Goal: Task Accomplishment & Management: Complete application form

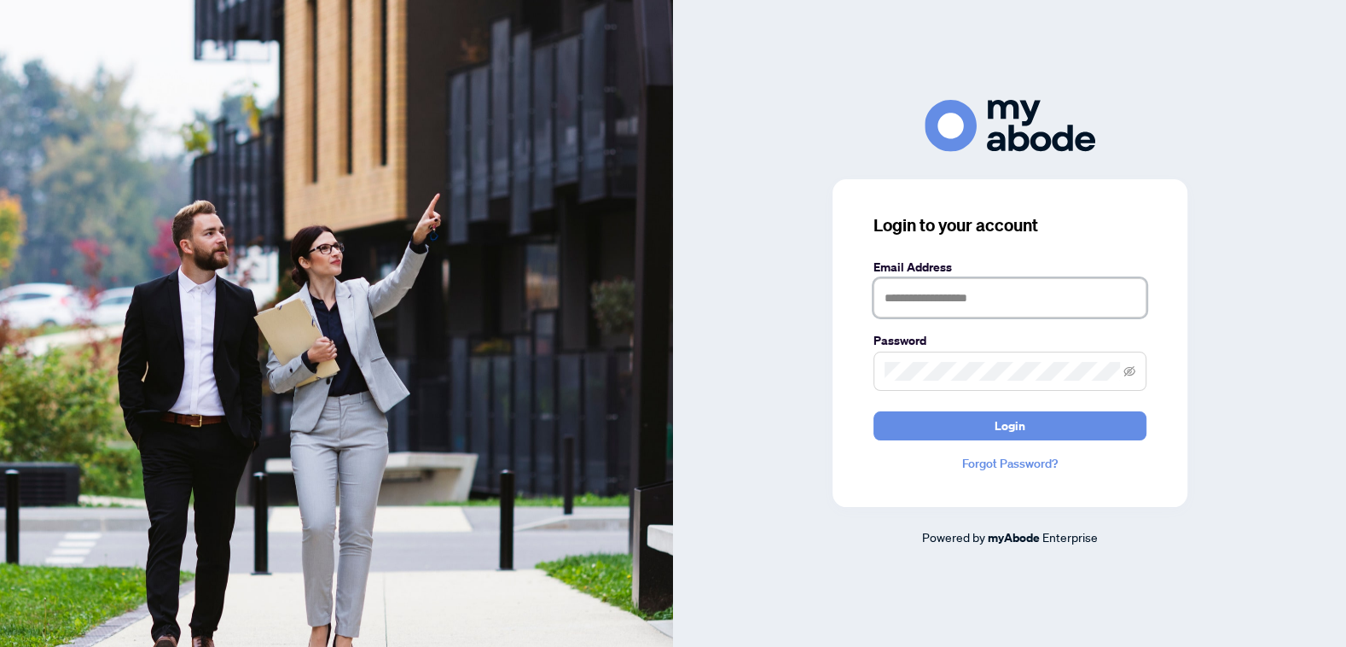
click at [1006, 294] on input "text" at bounding box center [1010, 297] width 273 height 39
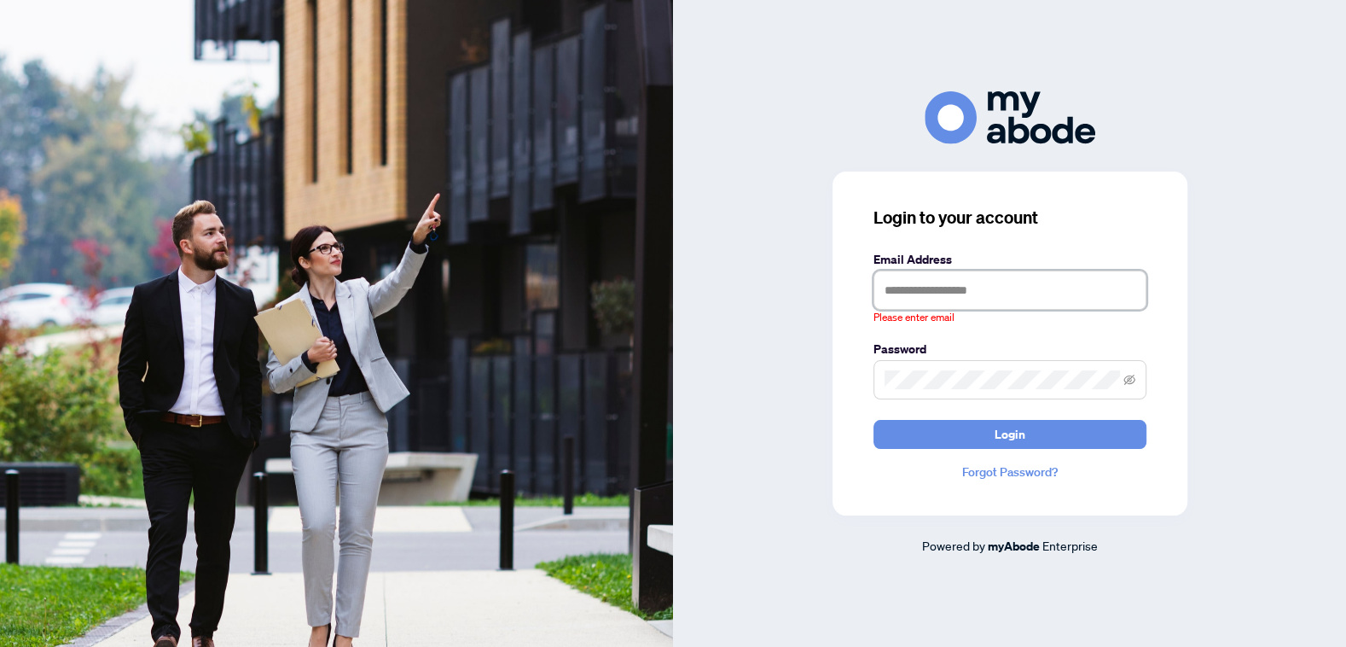
type input "**********"
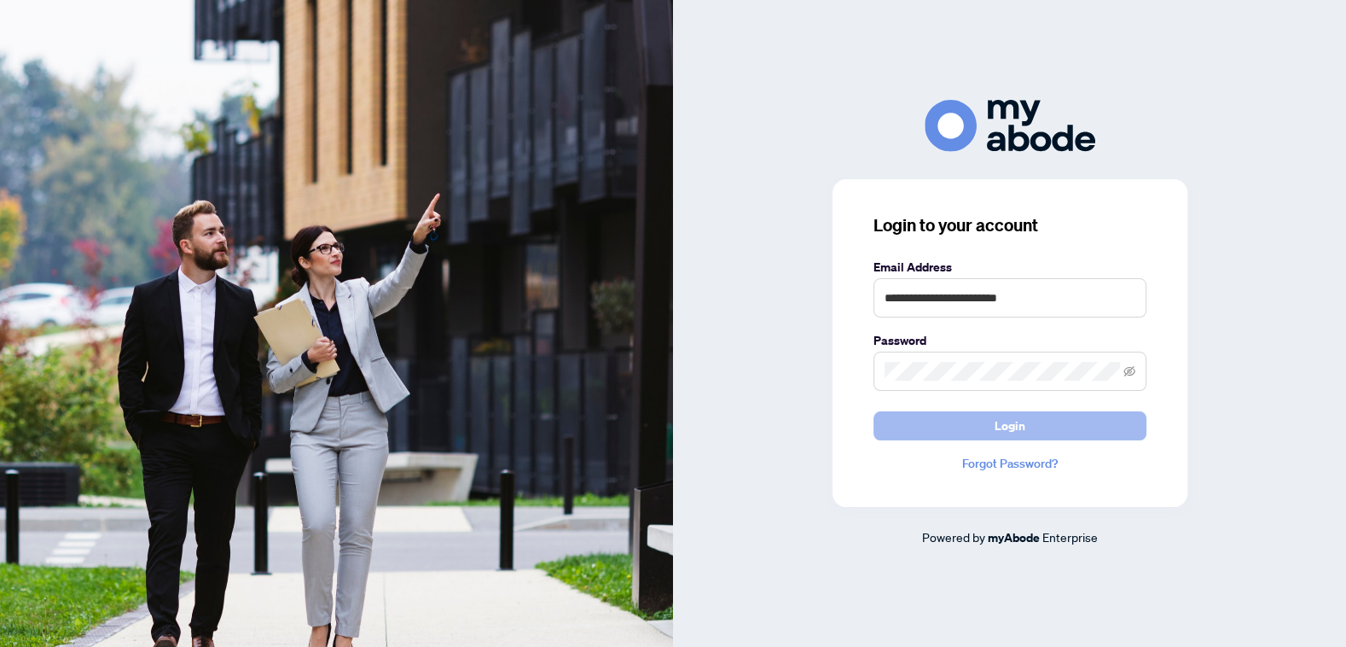
click at [921, 421] on button "Login" at bounding box center [1010, 425] width 273 height 29
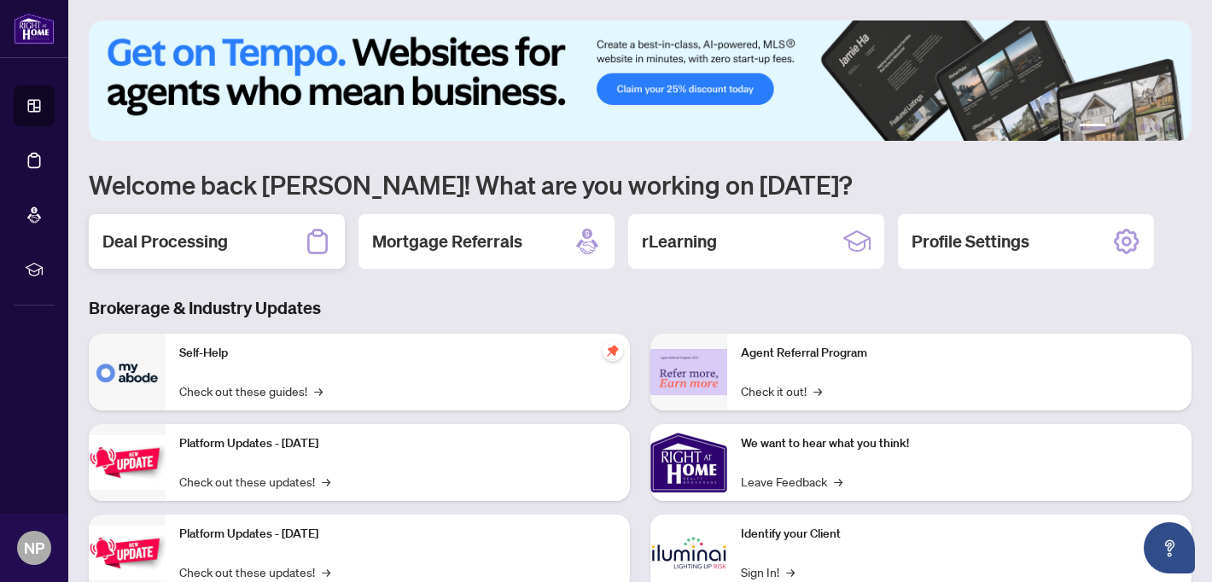
click at [224, 239] on h2 "Deal Processing" at bounding box center [164, 242] width 125 height 24
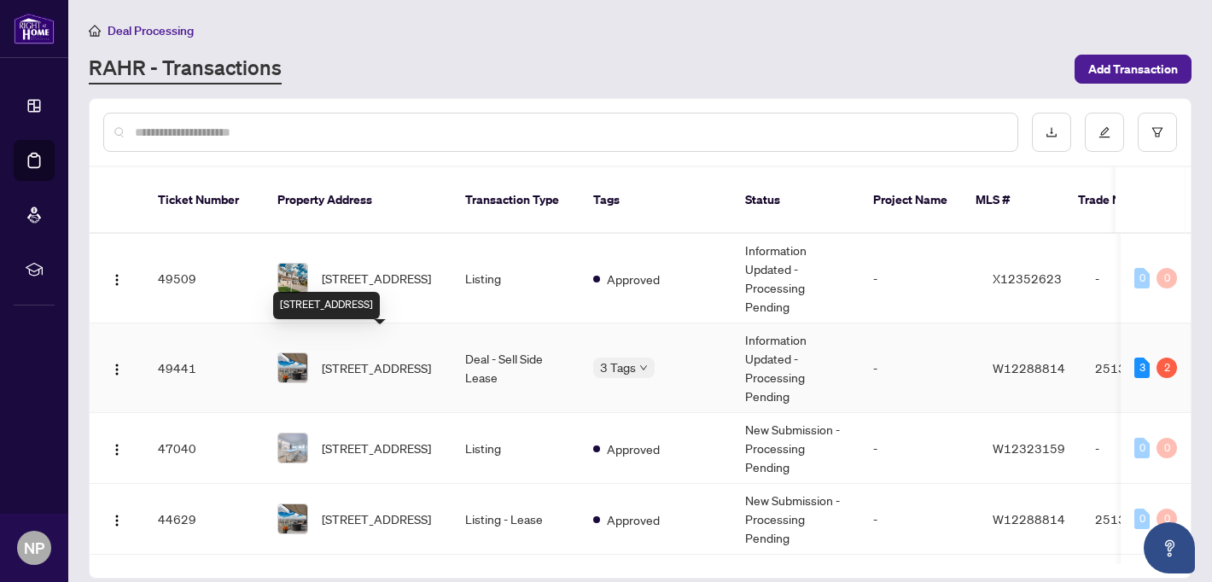
click at [398, 362] on span "[STREET_ADDRESS]" at bounding box center [376, 367] width 109 height 19
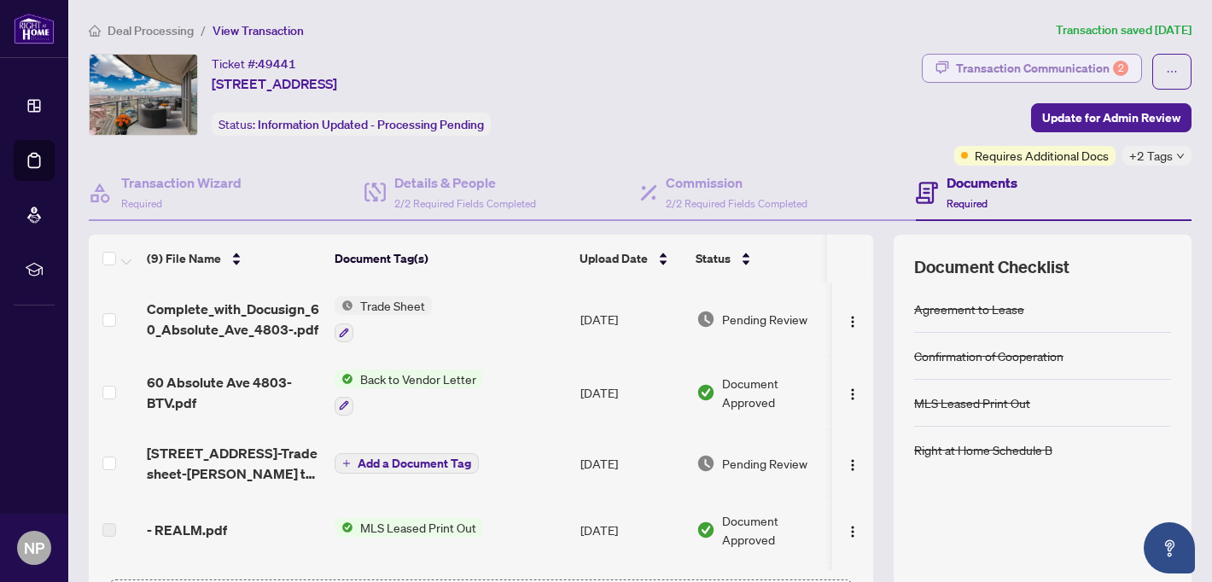
click at [1012, 68] on div "Transaction Communication 2" at bounding box center [1042, 68] width 172 height 27
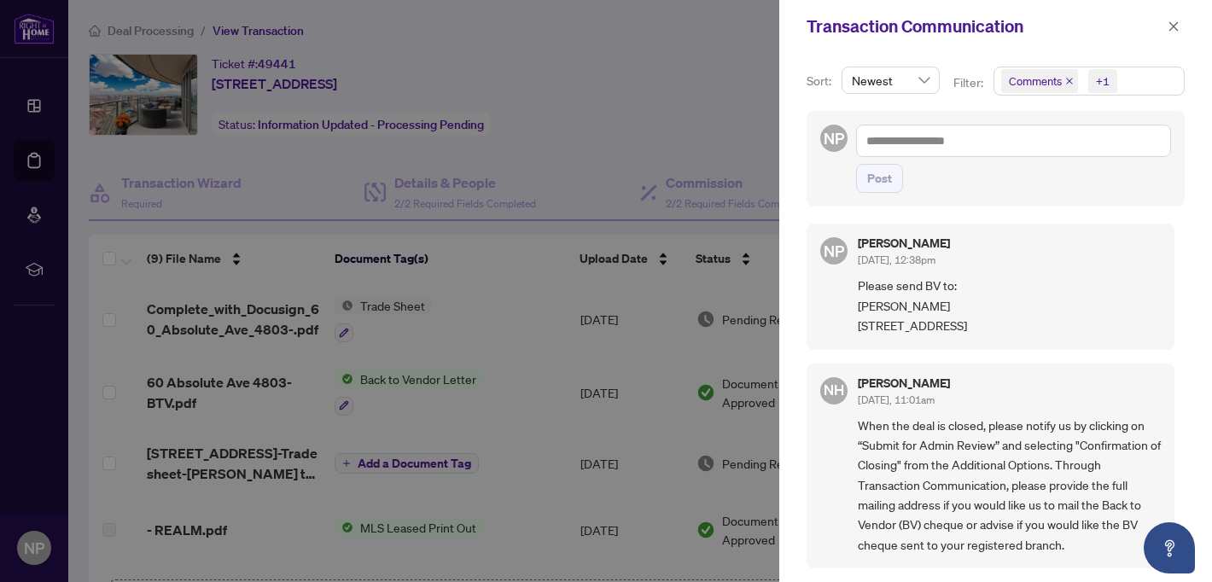
click at [908, 95] on div "Newest" at bounding box center [890, 87] width 105 height 41
click at [923, 80] on span "Newest" at bounding box center [891, 80] width 78 height 26
click at [1010, 80] on span "Comments" at bounding box center [1035, 81] width 53 height 17
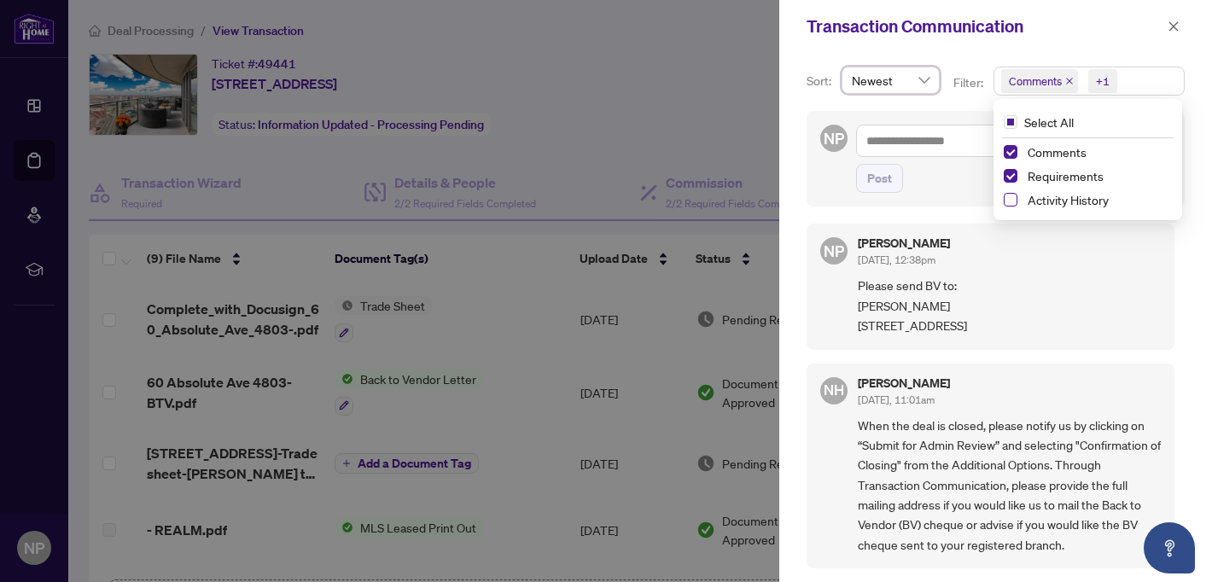
click at [1007, 201] on span "Select Activity History" at bounding box center [1010, 200] width 14 height 14
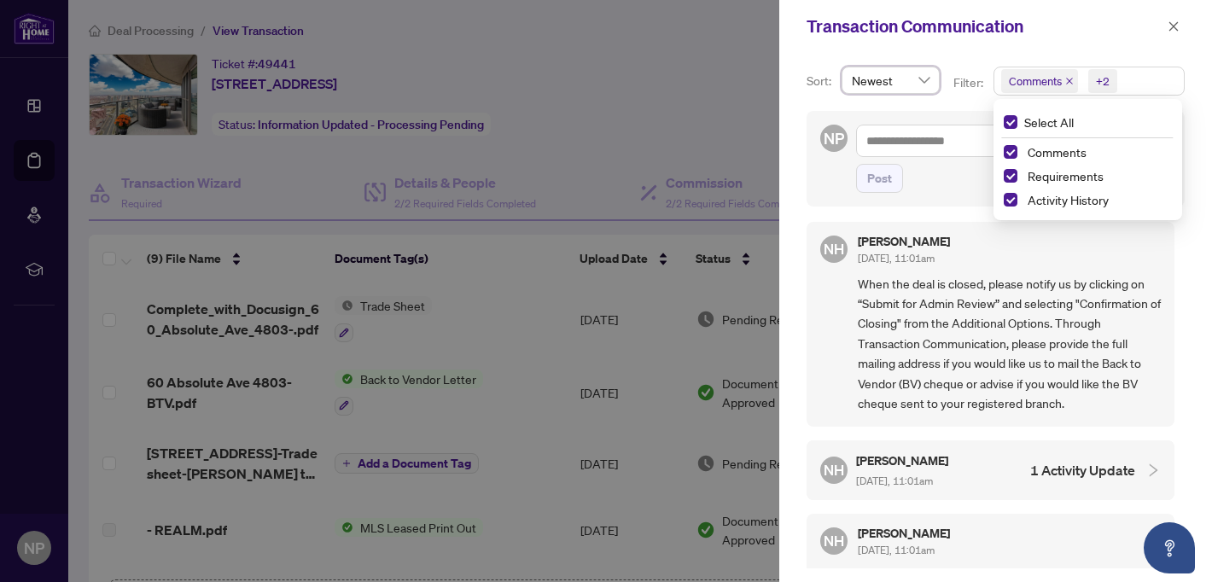
scroll to position [447, 0]
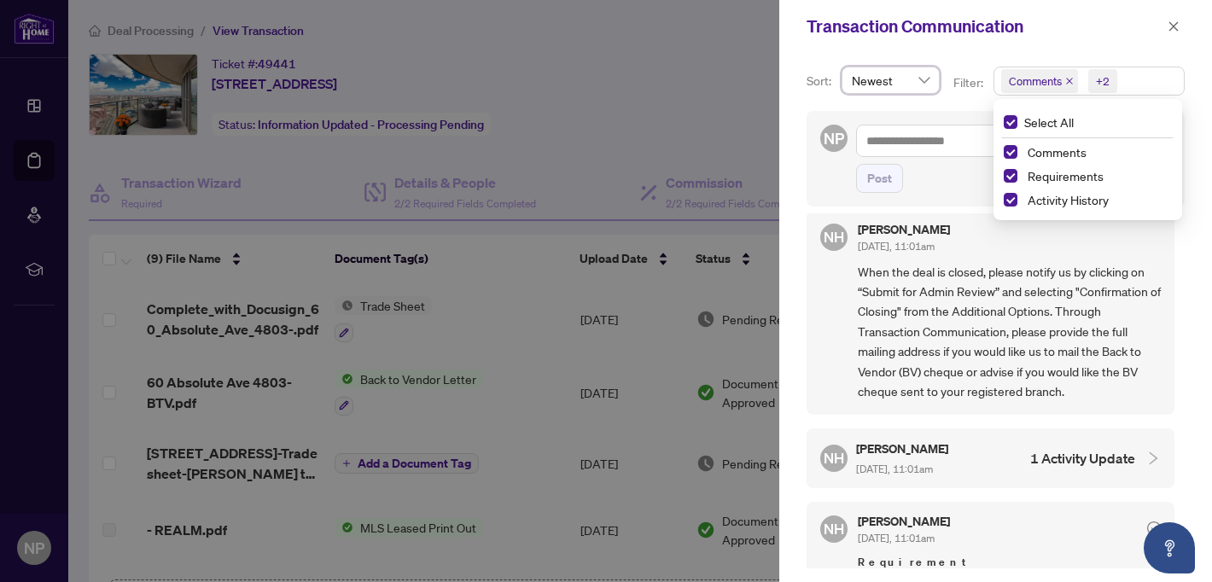
click at [722, 121] on div at bounding box center [606, 291] width 1212 height 582
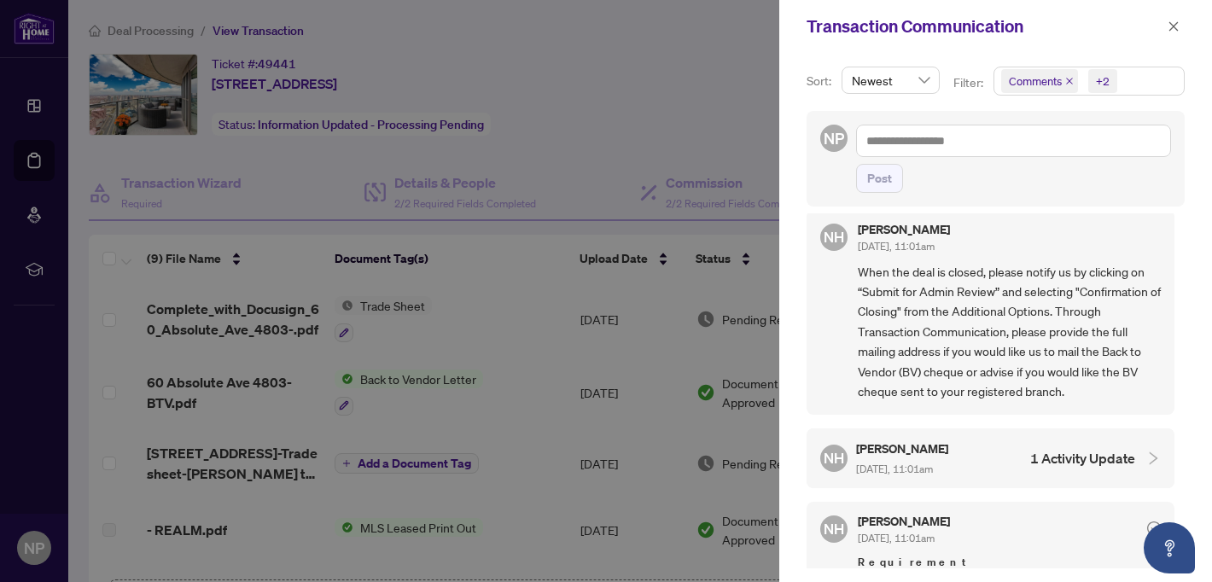
click at [722, 121] on div at bounding box center [606, 291] width 1212 height 582
click at [1172, 24] on icon "close" at bounding box center [1173, 26] width 12 height 12
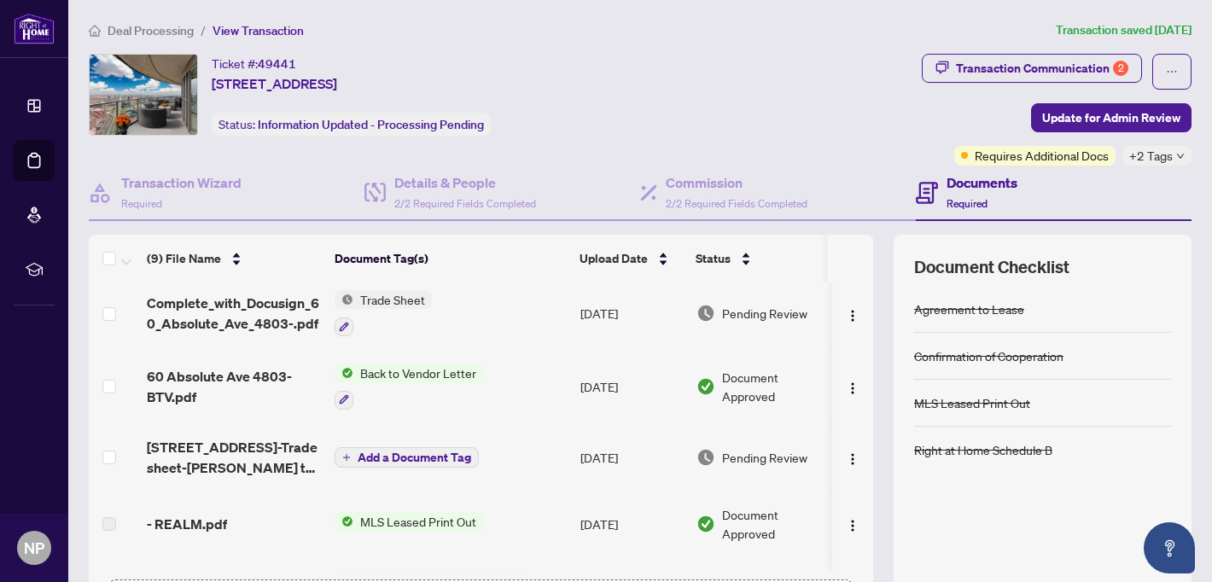
scroll to position [0, 0]
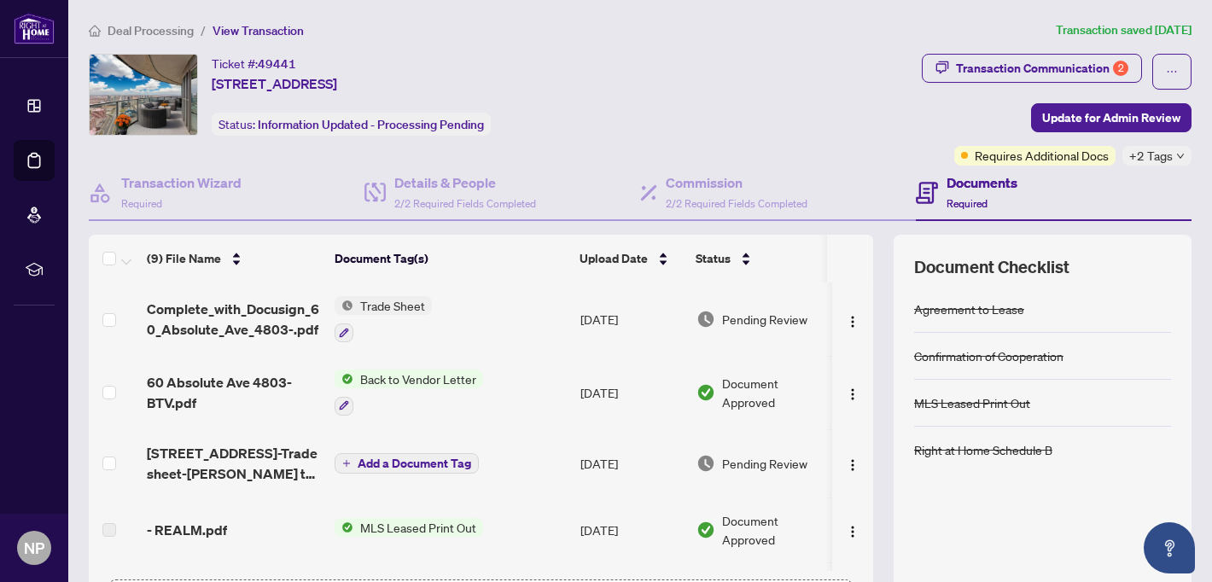
click at [1085, 157] on span "Requires Additional Docs" at bounding box center [1041, 155] width 134 height 19
click at [1053, 67] on div "Transaction Communication 2" at bounding box center [1042, 68] width 172 height 27
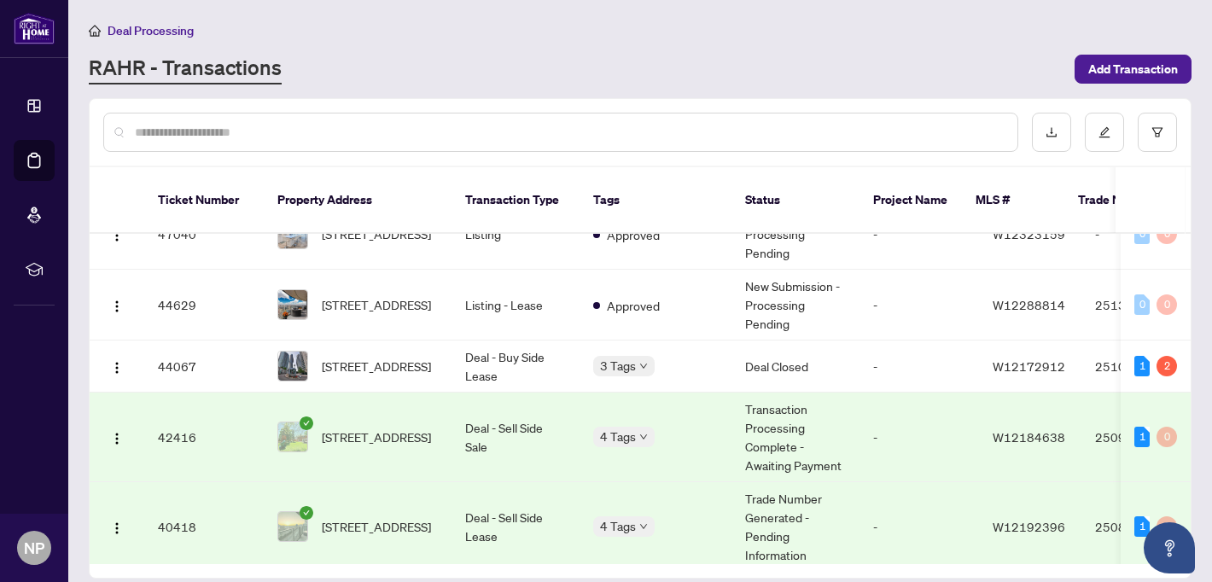
scroll to position [216, 0]
click at [363, 432] on span "[STREET_ADDRESS]" at bounding box center [376, 435] width 109 height 19
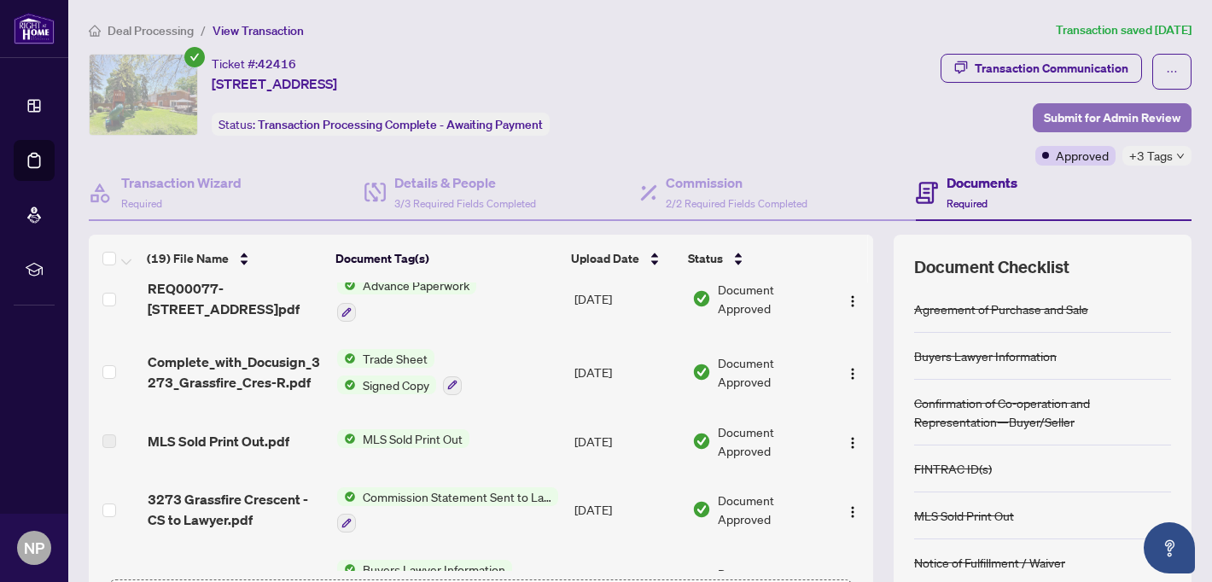
click at [1087, 113] on span "Submit for Admin Review" at bounding box center [1112, 117] width 137 height 27
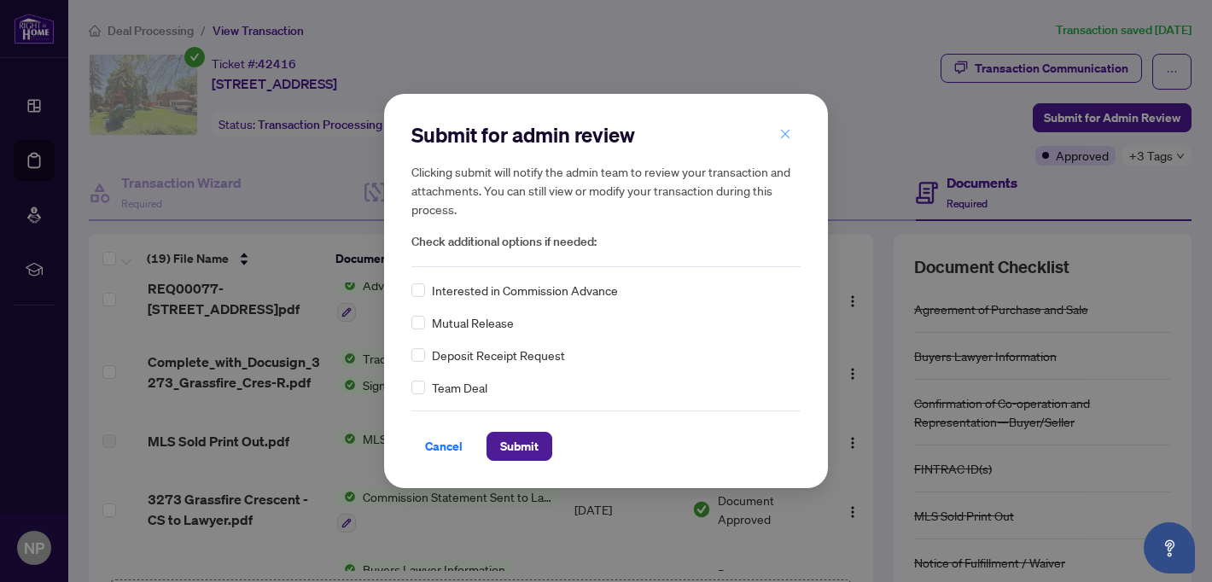
click at [797, 134] on button "button" at bounding box center [785, 133] width 34 height 29
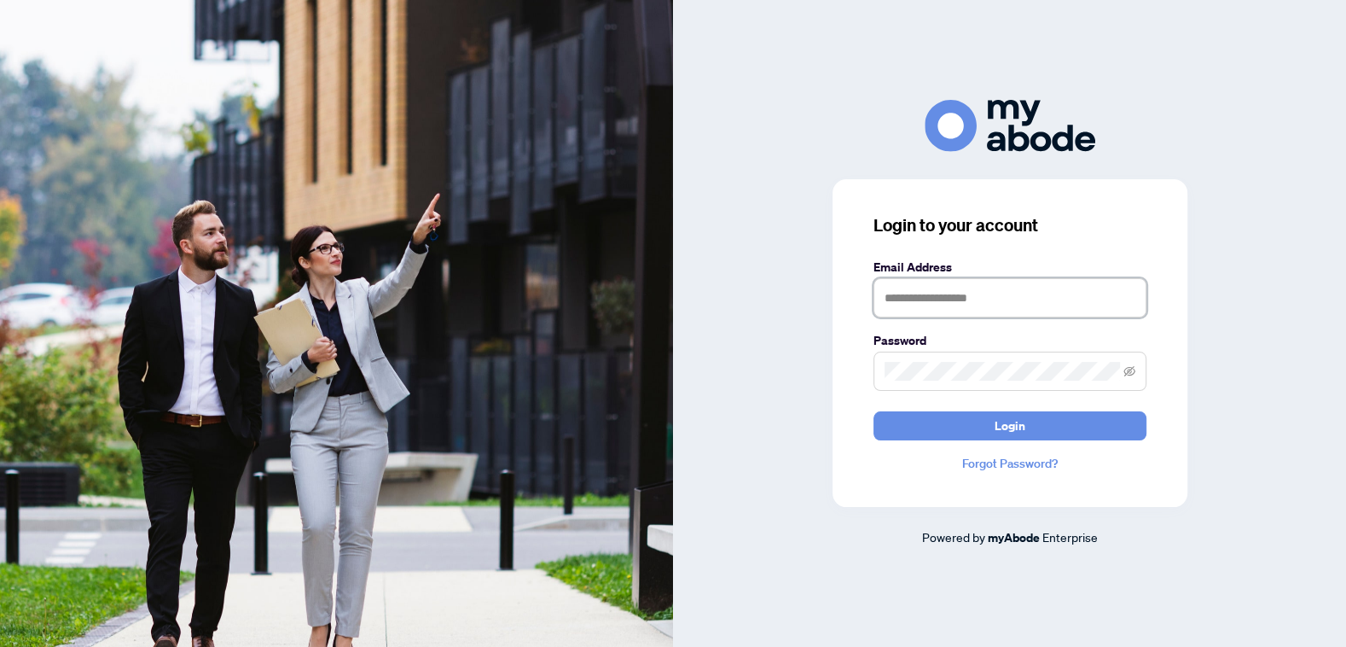
click at [968, 295] on input "text" at bounding box center [1010, 297] width 273 height 39
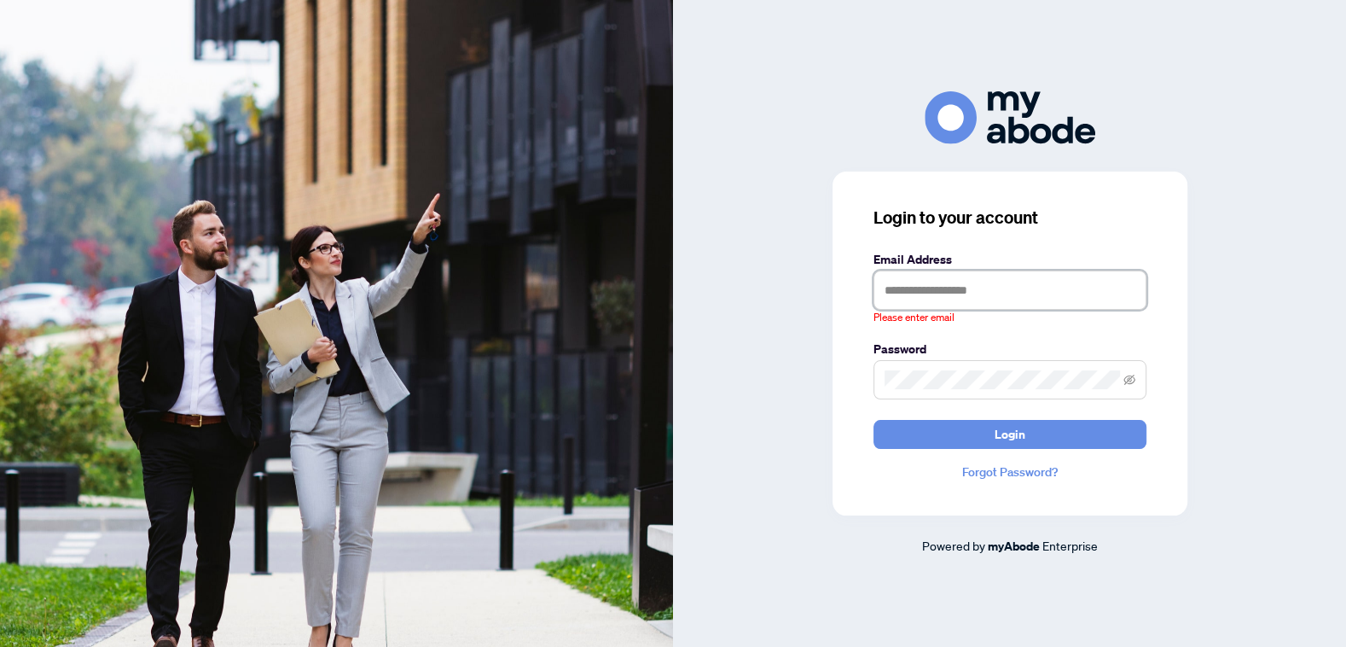
type input "**********"
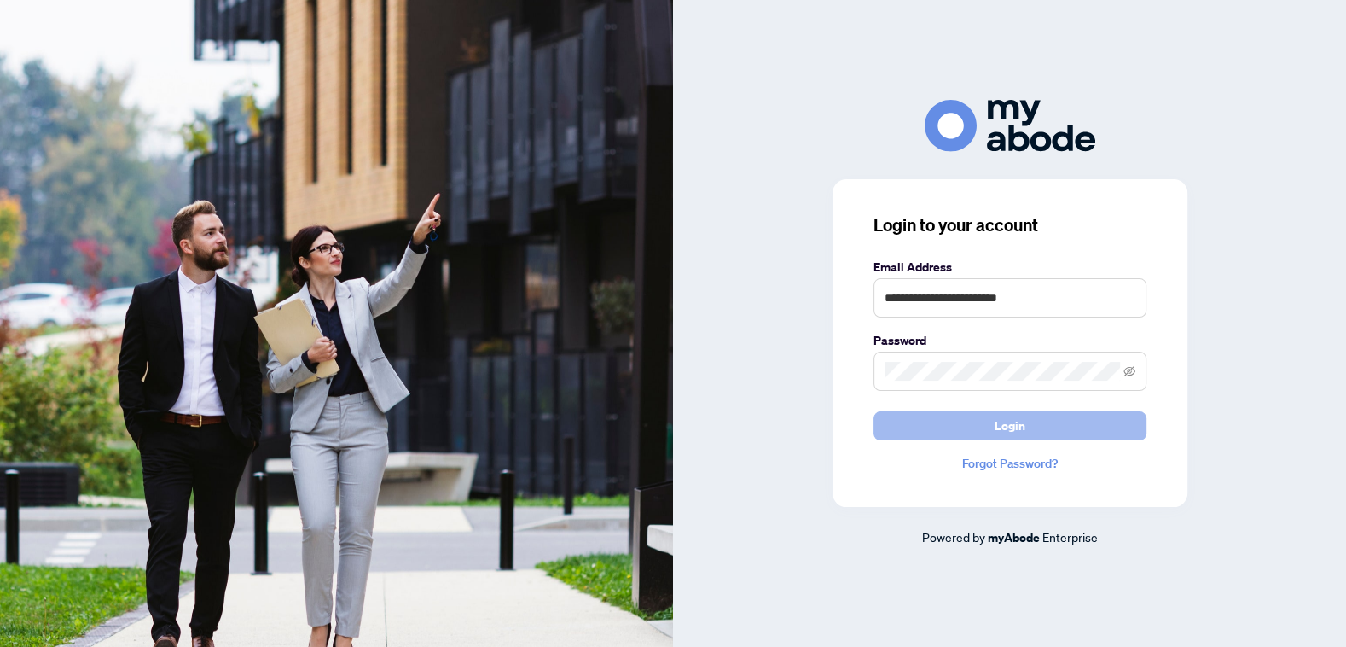
click at [1050, 429] on button "Login" at bounding box center [1010, 425] width 273 height 29
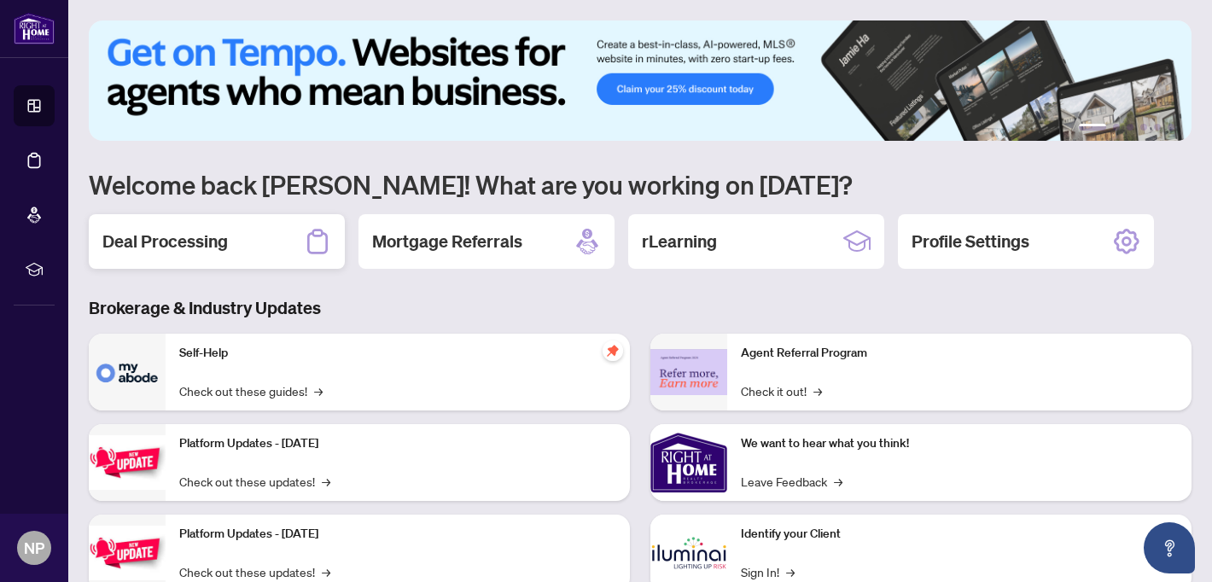
click at [187, 233] on h2 "Deal Processing" at bounding box center [164, 242] width 125 height 24
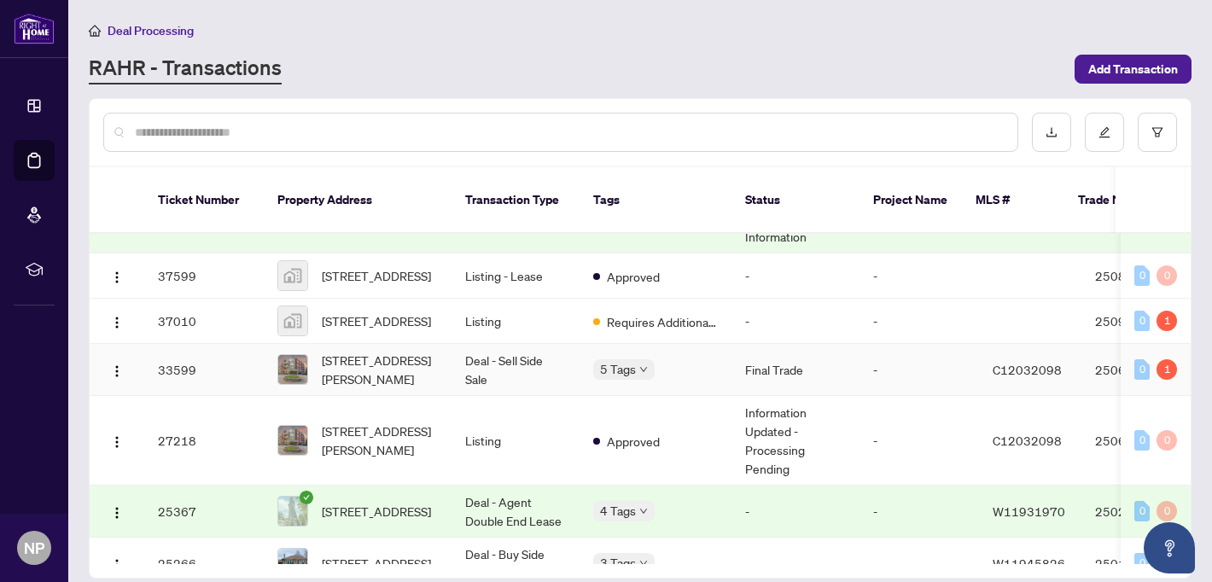
scroll to position [539, 0]
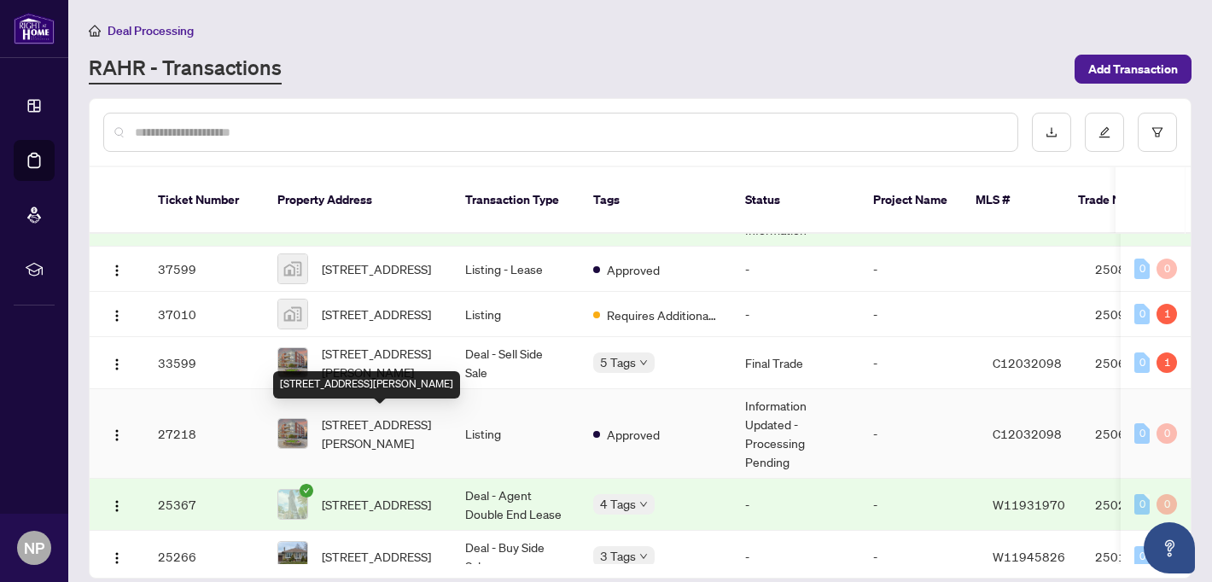
click at [394, 438] on span "[STREET_ADDRESS][PERSON_NAME]" at bounding box center [380, 434] width 116 height 38
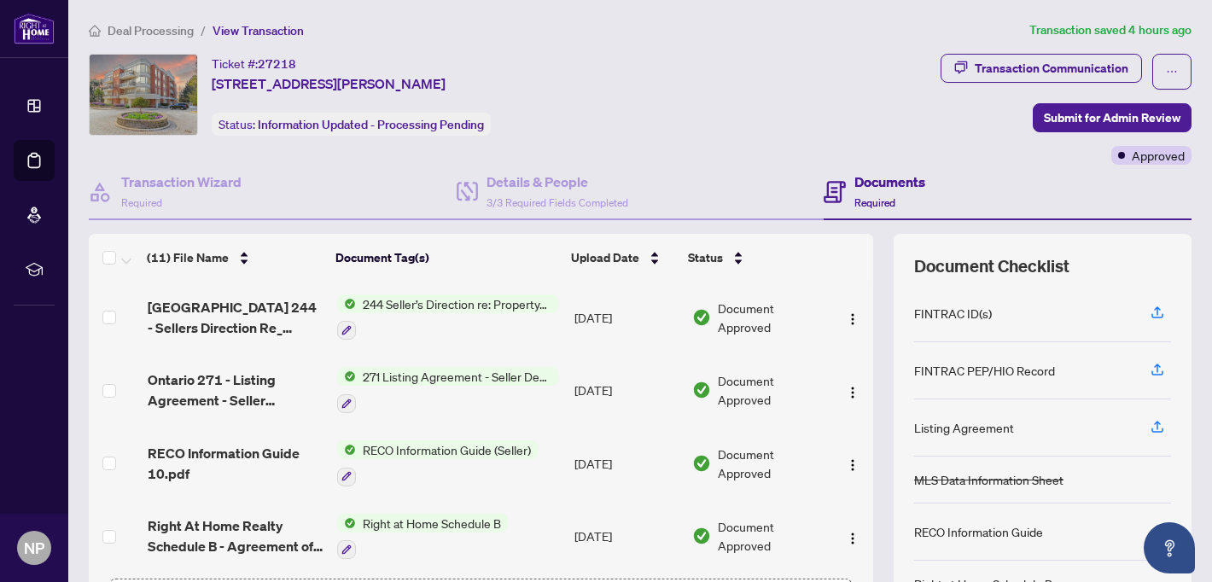
scroll to position [131, 0]
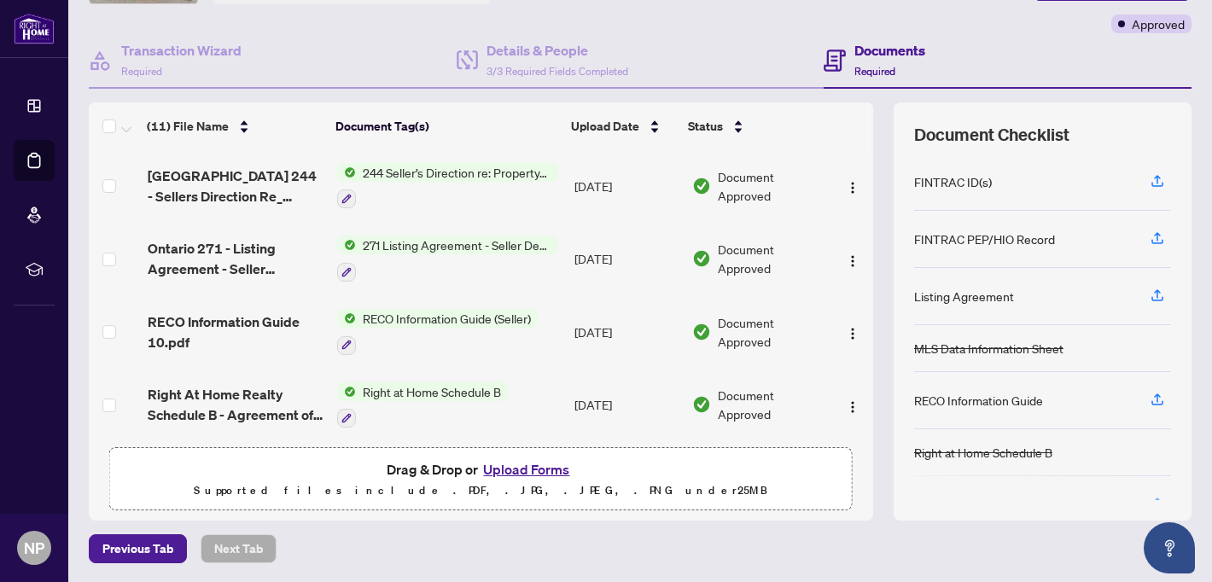
click at [528, 466] on button "Upload Forms" at bounding box center [526, 469] width 96 height 22
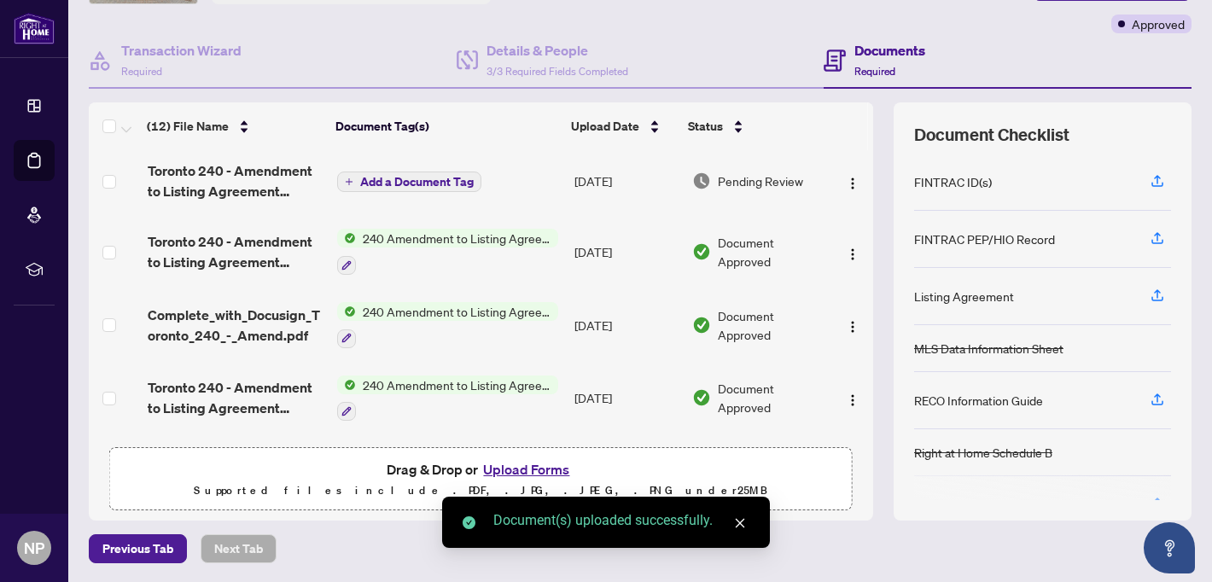
scroll to position [0, 0]
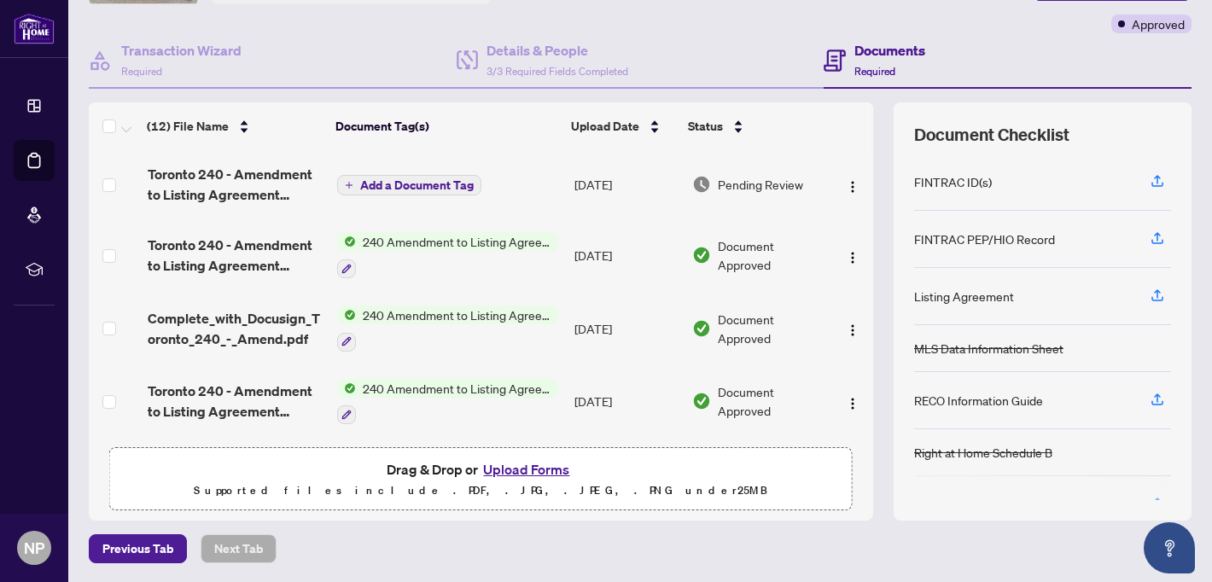
click at [262, 189] on span "Toronto 240 - Amendment to Listing Agreement Authority to Offer f 3 1.pdf" at bounding box center [236, 184] width 176 height 41
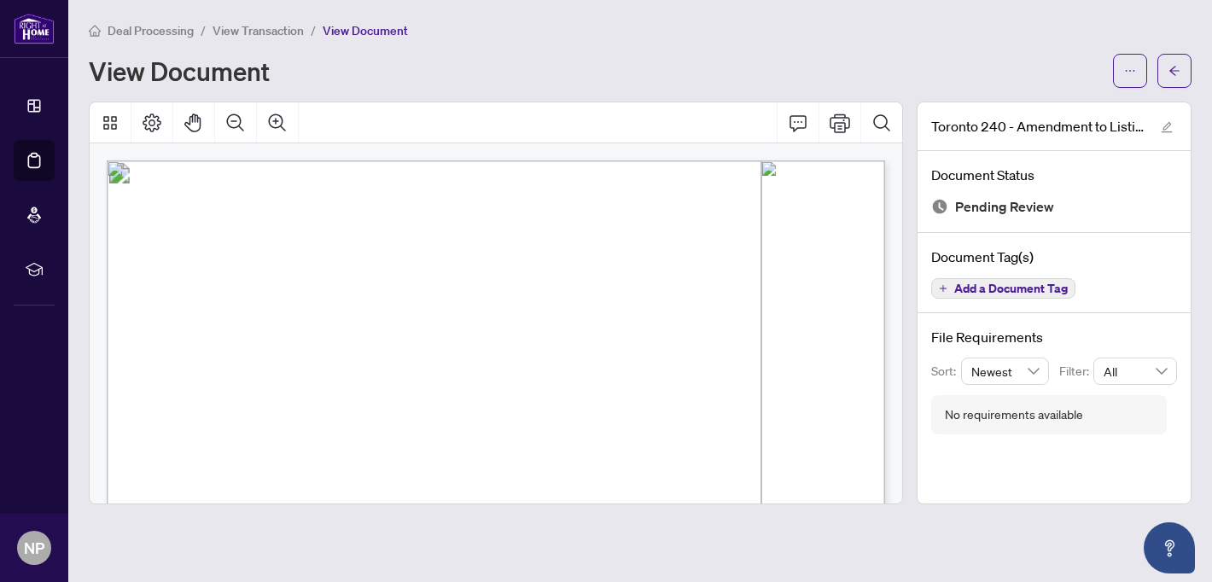
click at [250, 30] on span "View Transaction" at bounding box center [257, 30] width 91 height 15
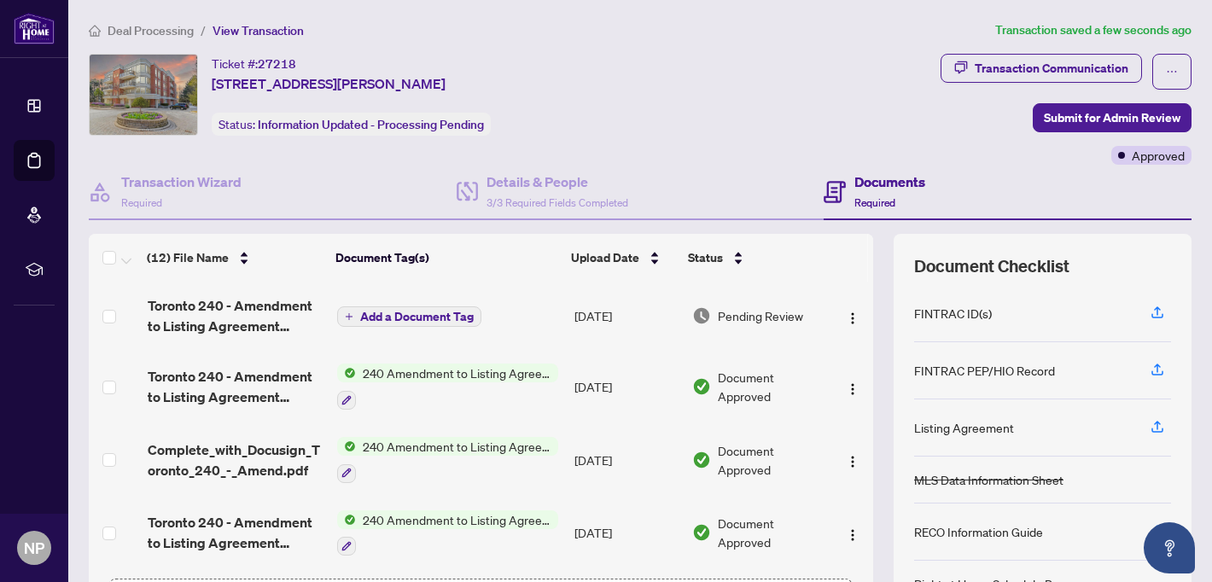
click at [367, 316] on span "Add a Document Tag" at bounding box center [416, 317] width 113 height 12
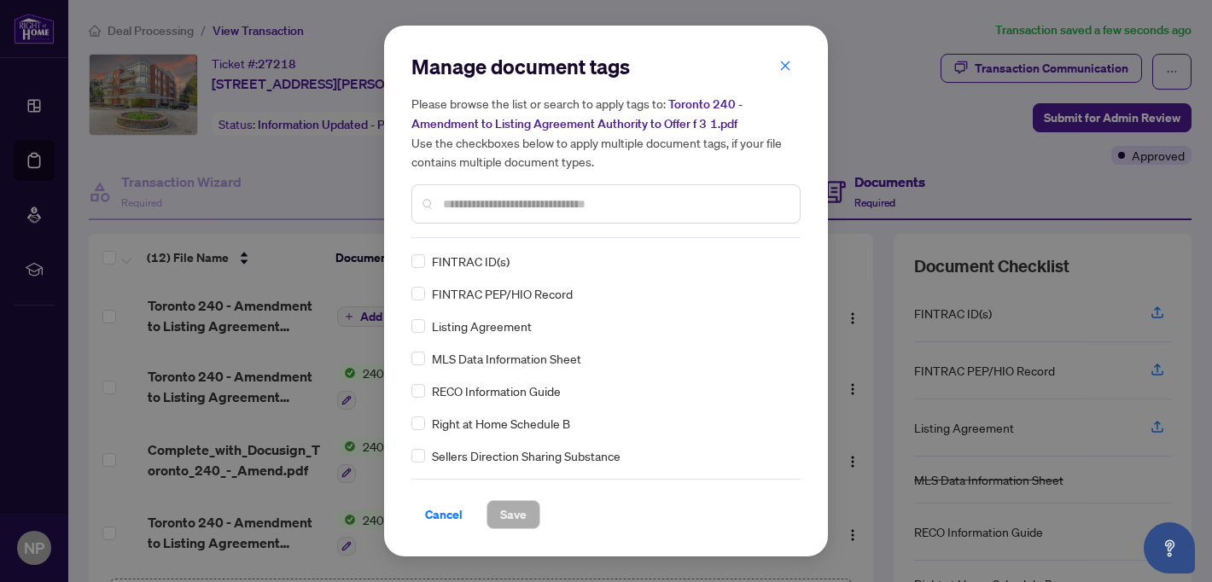
click at [512, 200] on input "text" at bounding box center [614, 204] width 343 height 19
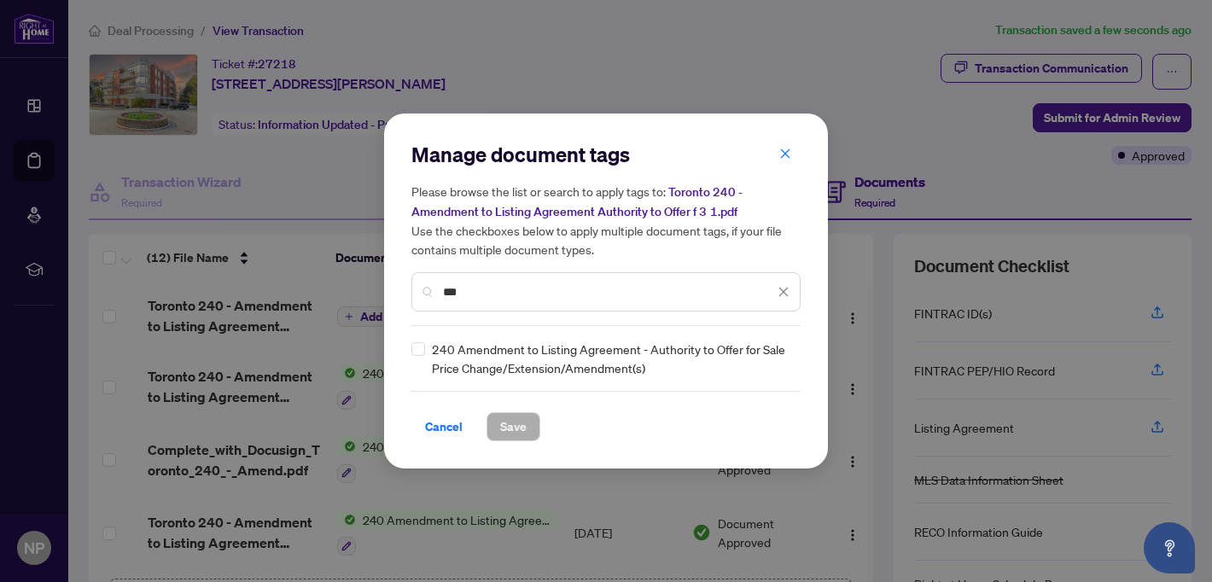
type input "***"
click at [427, 356] on div "240 Amendment to Listing Agreement - Authority to Offer for Sale Price Change/E…" at bounding box center [600, 359] width 379 height 38
click at [514, 417] on span "Save" at bounding box center [513, 426] width 26 height 27
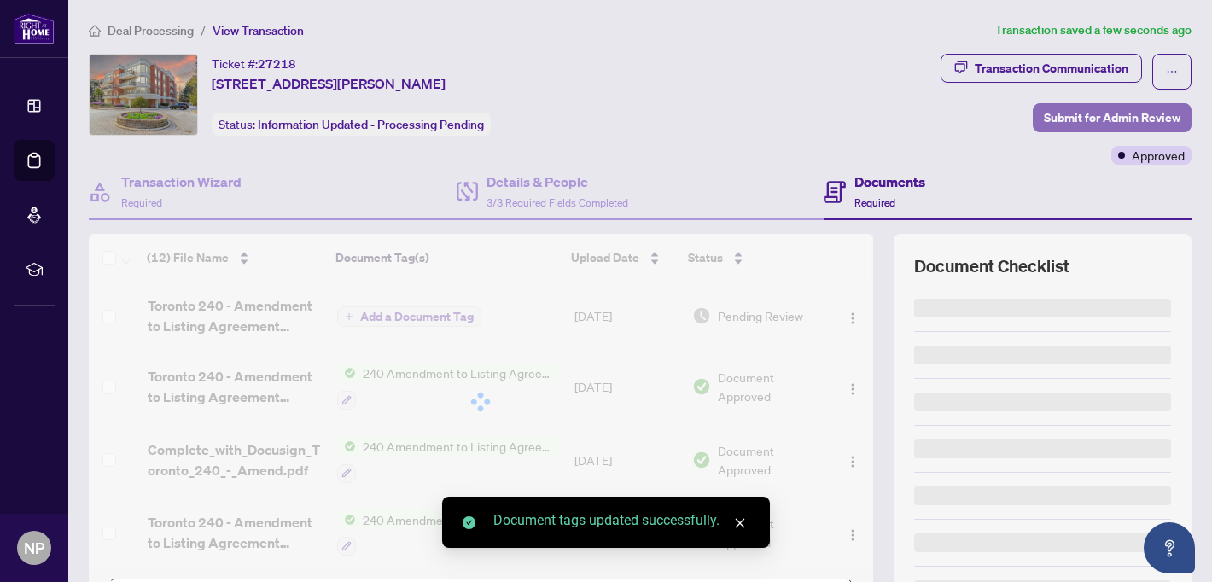
click at [1093, 118] on span "Submit for Admin Review" at bounding box center [1112, 117] width 137 height 27
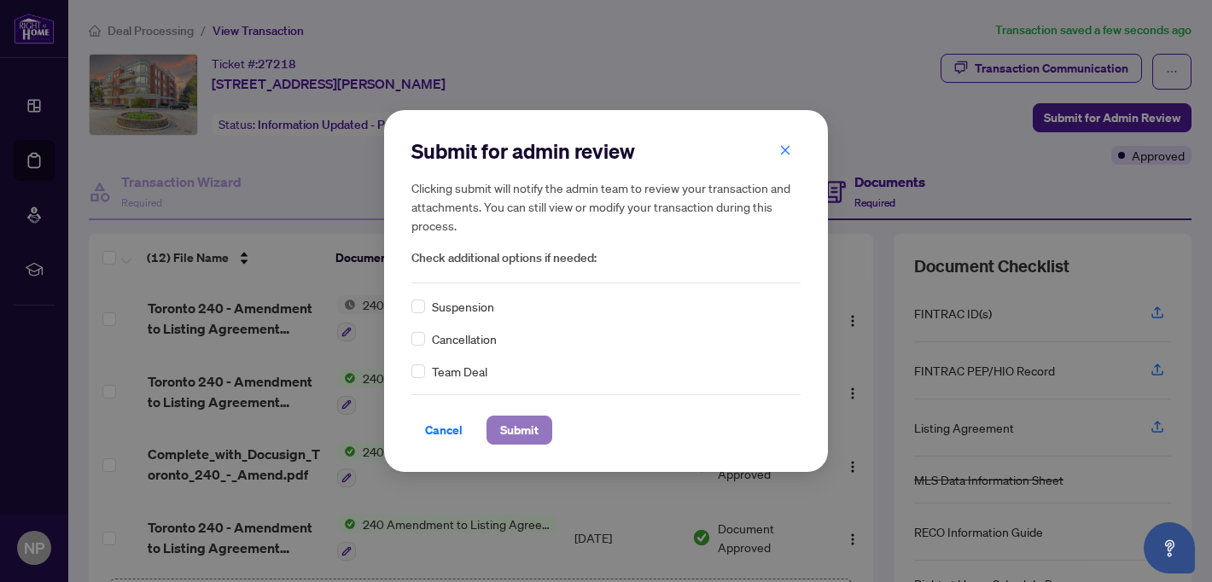
click at [505, 431] on span "Submit" at bounding box center [519, 429] width 38 height 27
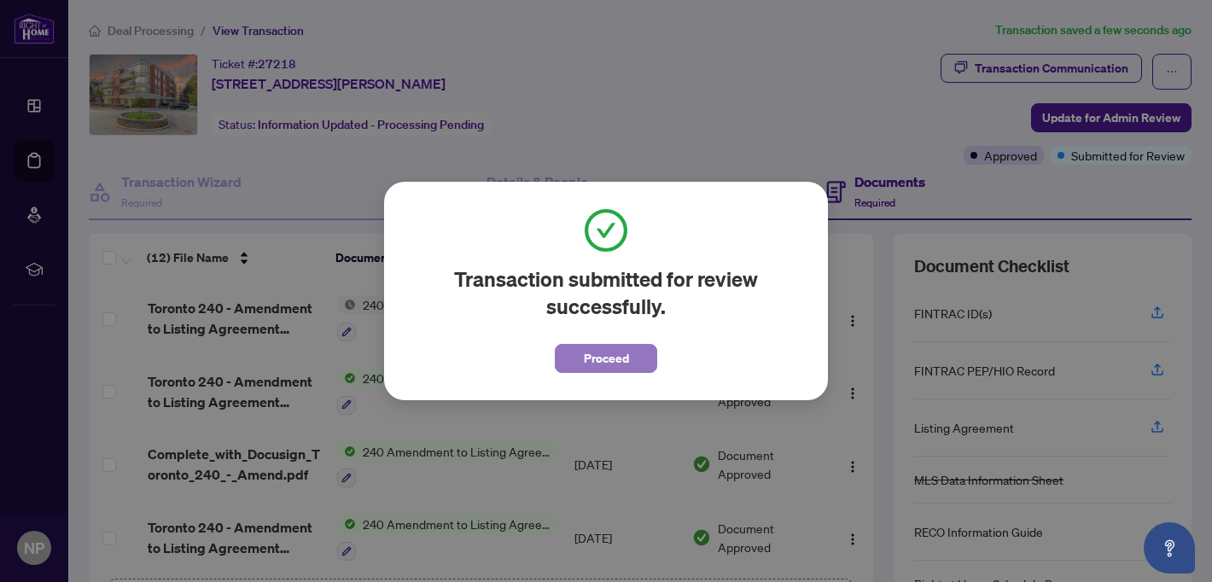
click at [645, 371] on button "Proceed" at bounding box center [606, 358] width 102 height 29
